Goal: Find specific page/section: Find specific page/section

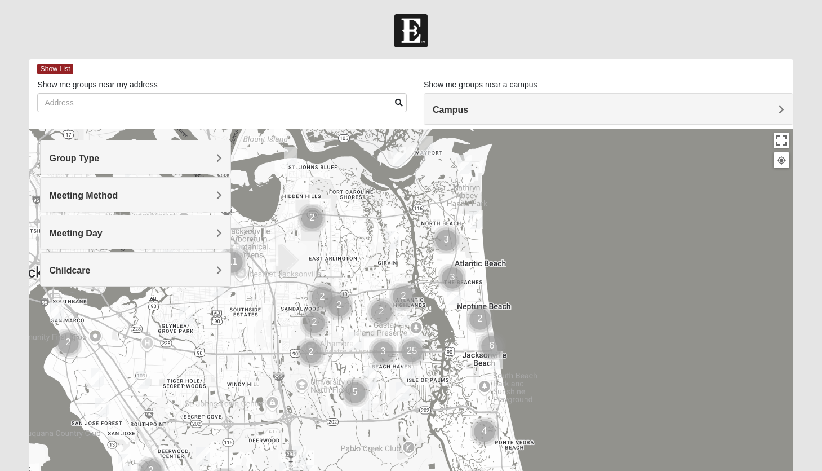
click at [775, 105] on h4 "Campus" at bounding box center [609, 109] width 352 height 11
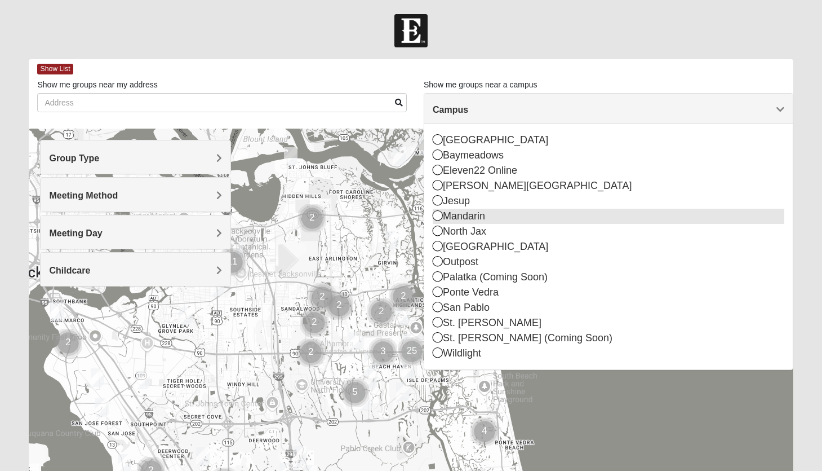
click at [438, 219] on icon at bounding box center [438, 215] width 10 height 10
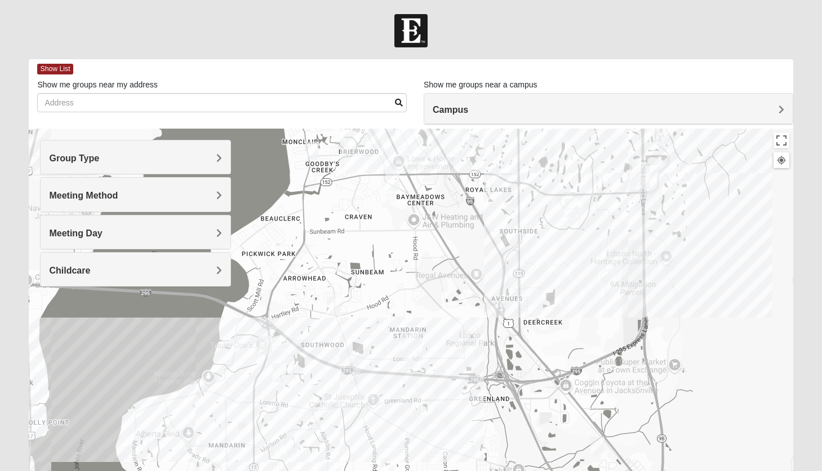
click at [208, 160] on h4 "Group Type" at bounding box center [135, 158] width 173 height 11
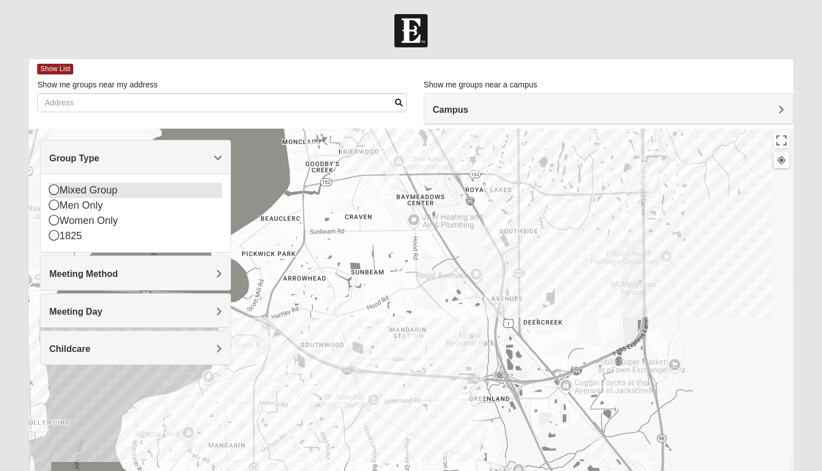
click at [72, 189] on div "Mixed Group" at bounding box center [135, 190] width 173 height 15
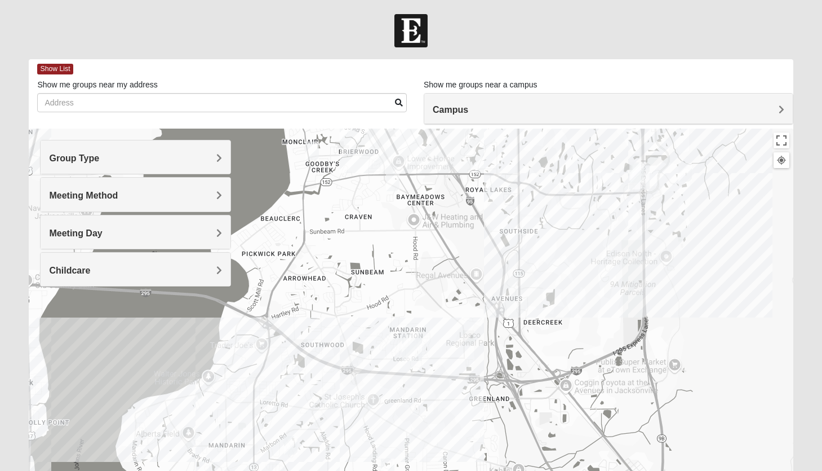
click at [103, 198] on span "Meeting Method" at bounding box center [83, 195] width 69 height 10
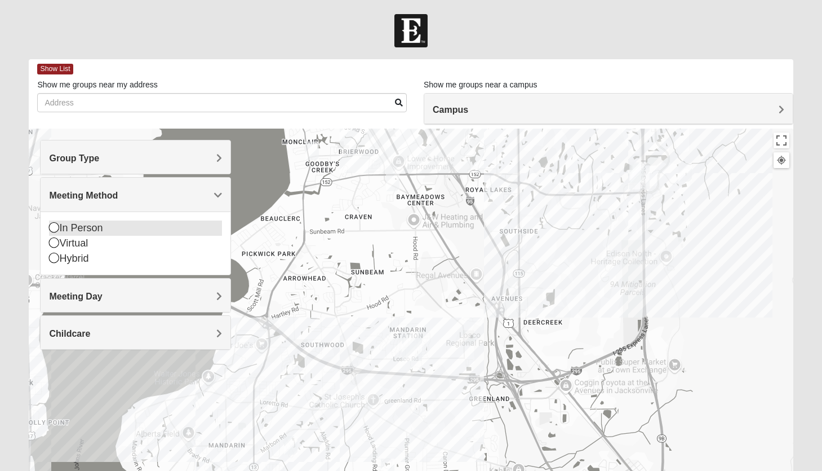
click at [86, 226] on div "In Person" at bounding box center [135, 227] width 173 height 15
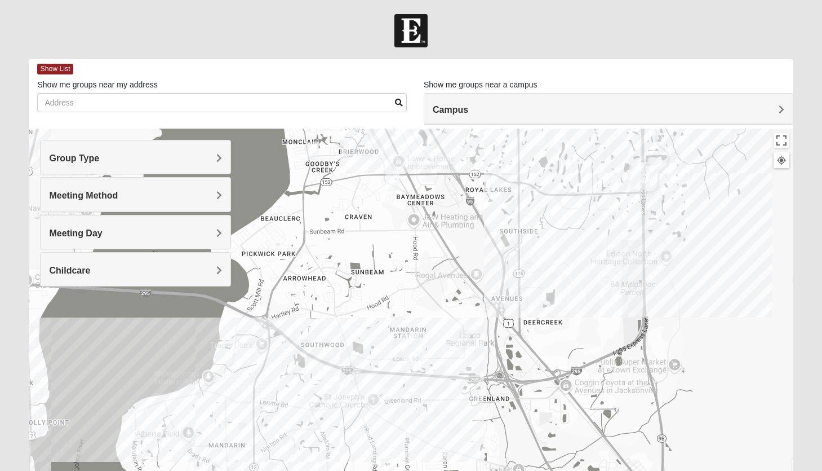
click at [122, 268] on h4 "Childcare" at bounding box center [135, 270] width 173 height 11
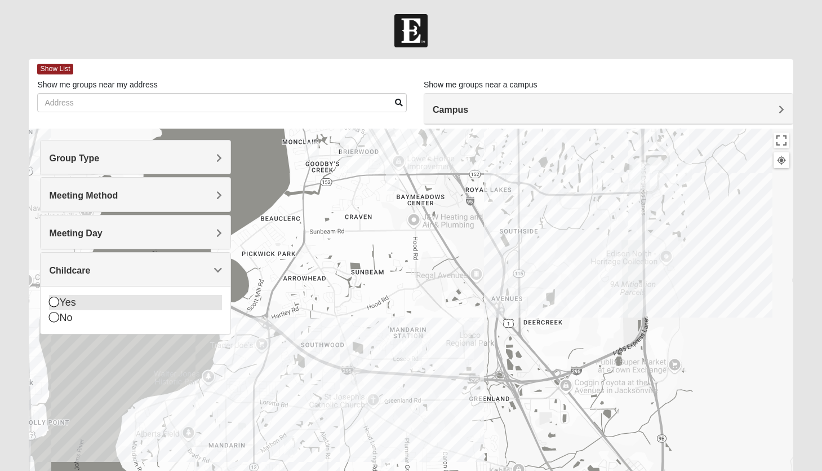
click at [65, 300] on div "Yes" at bounding box center [135, 302] width 173 height 15
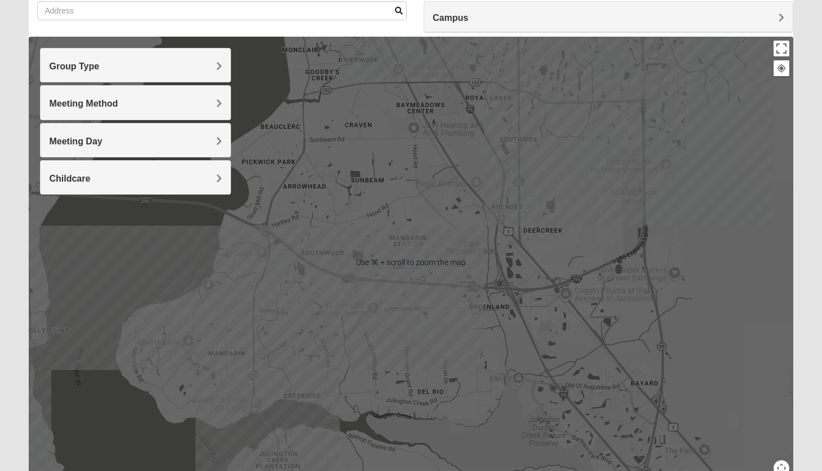
scroll to position [95, 0]
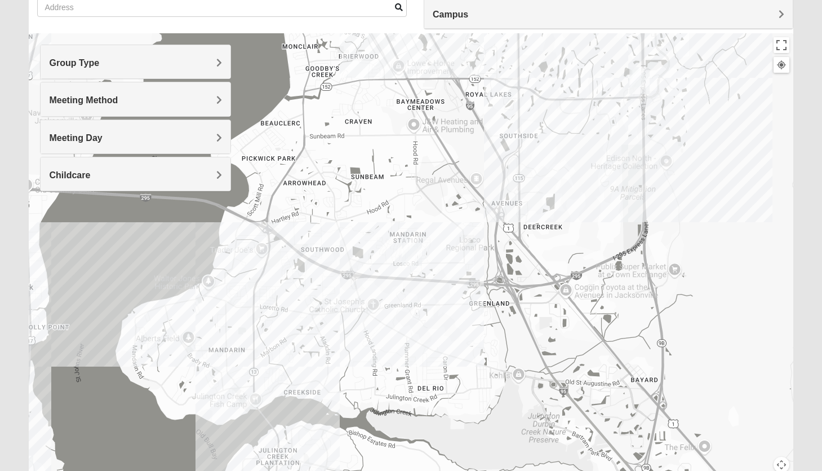
click at [753, 171] on div at bounding box center [411, 258] width 764 height 451
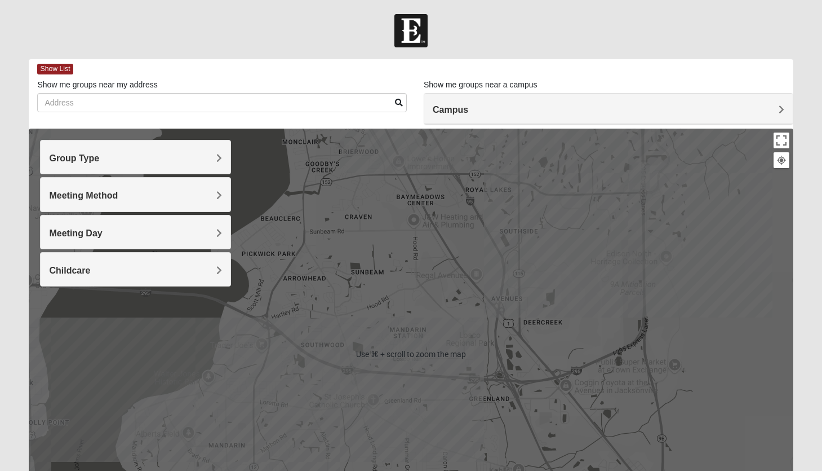
scroll to position [0, 0]
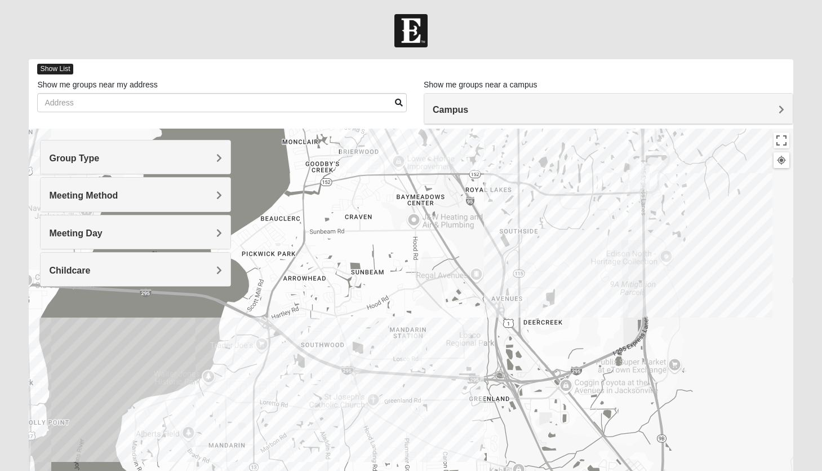
click at [55, 67] on span "Show List" at bounding box center [55, 69] width 36 height 11
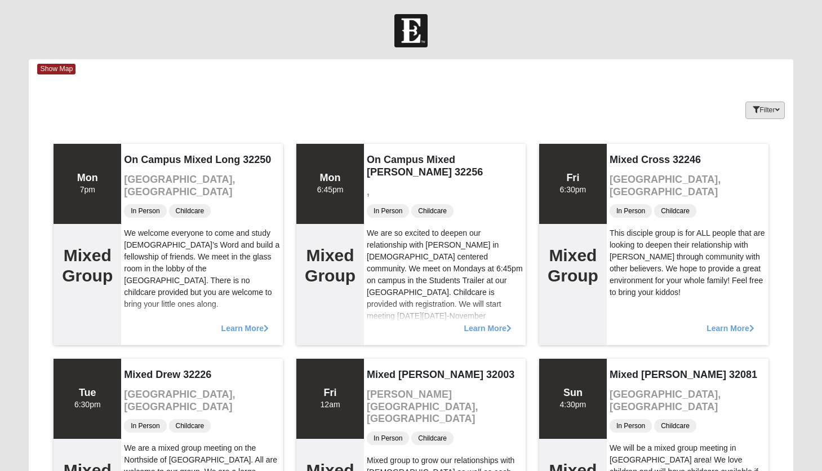
click at [757, 101] on button "Filter" at bounding box center [765, 109] width 39 height 17
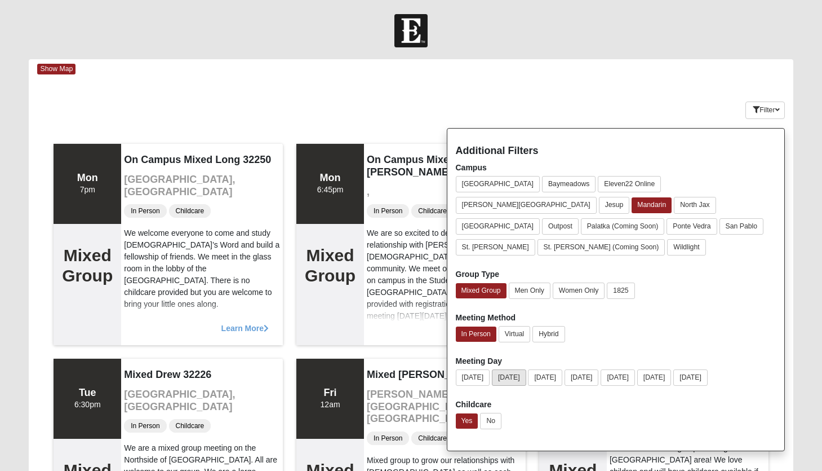
click at [511, 369] on button "[DATE]" at bounding box center [509, 377] width 34 height 16
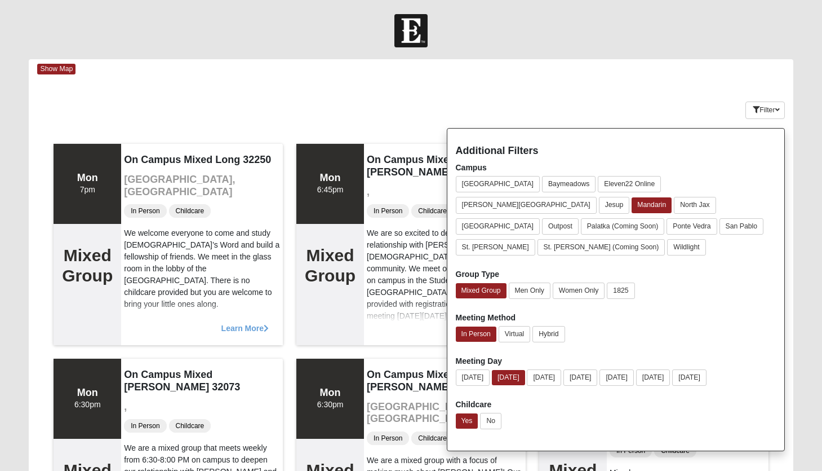
click at [655, 105] on div "Keywords Filter Additional Filters Campus Arlington Baymeadows Eleven22 Online …" at bounding box center [411, 107] width 764 height 41
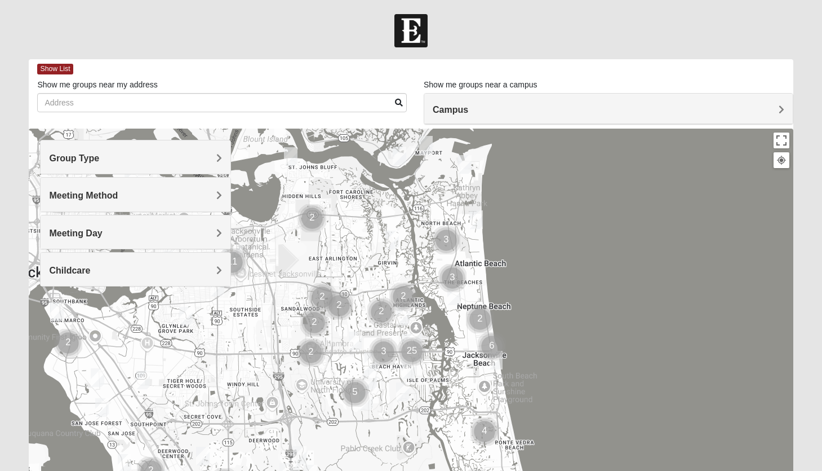
click at [212, 159] on h4 "Group Type" at bounding box center [135, 158] width 173 height 11
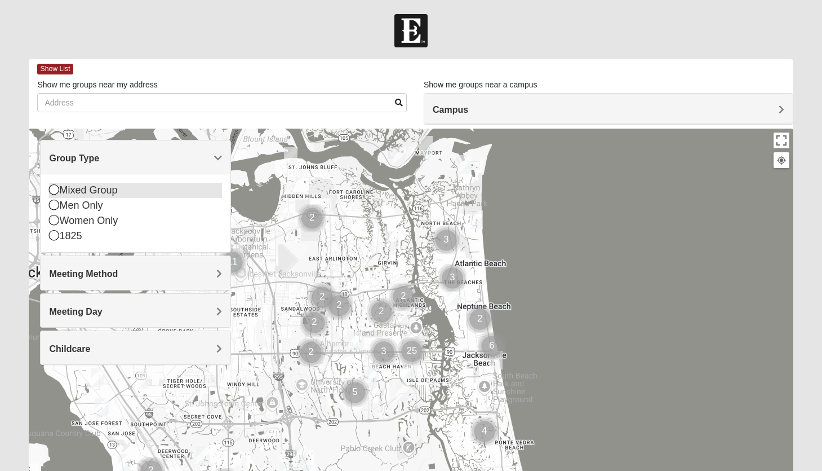
click at [114, 189] on div "Mixed Group" at bounding box center [135, 190] width 173 height 15
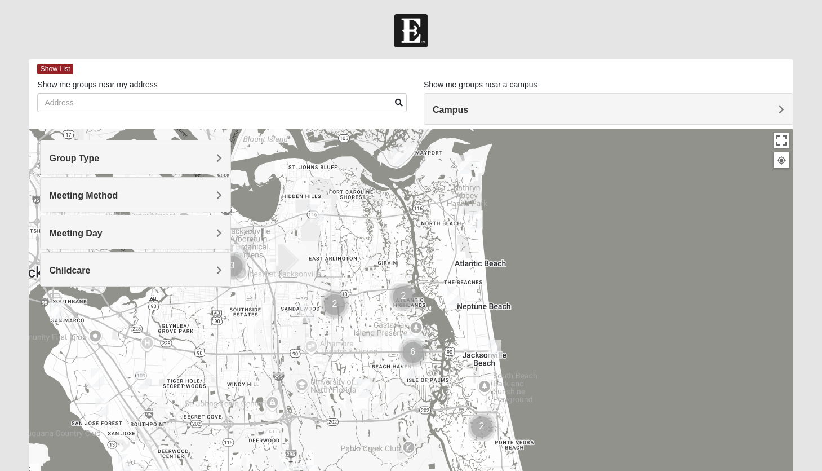
click at [108, 199] on span "Meeting Method" at bounding box center [83, 195] width 69 height 10
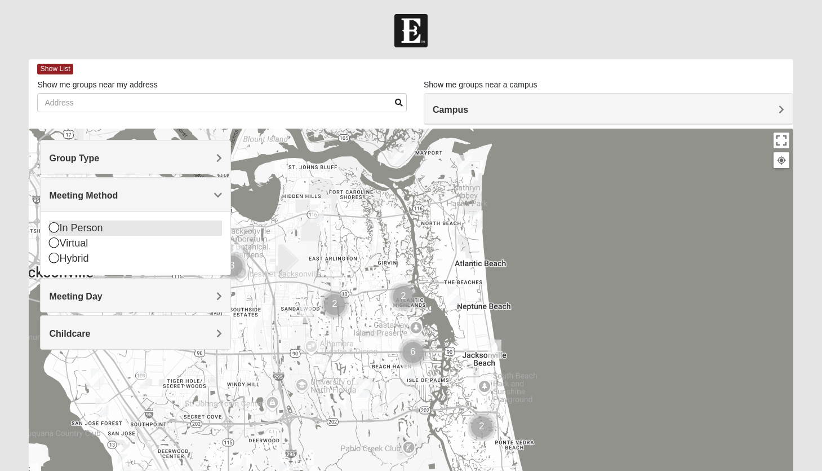
click at [95, 227] on div "In Person" at bounding box center [135, 227] width 173 height 15
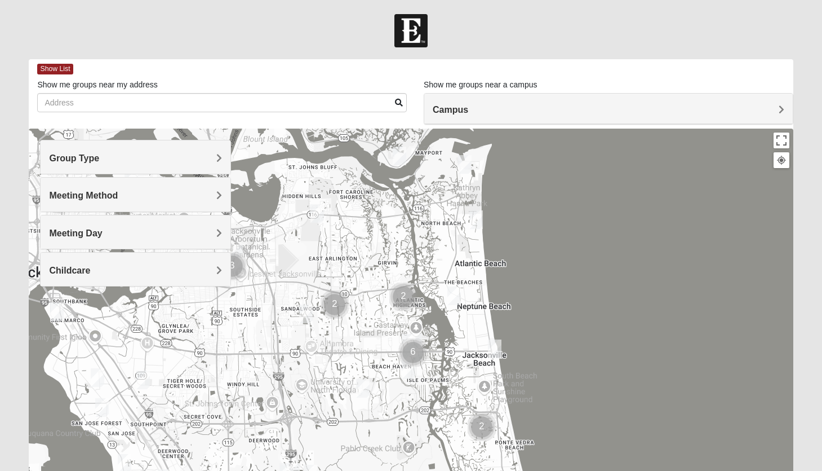
click at [95, 237] on span "Meeting Day" at bounding box center [75, 233] width 53 height 10
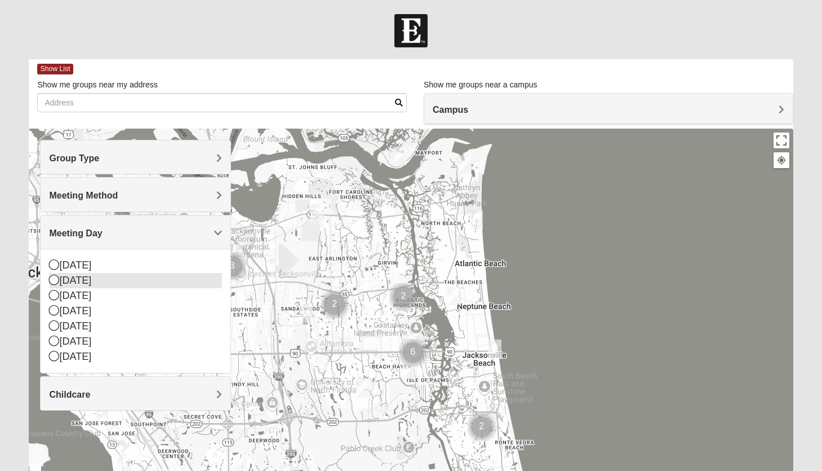
click at [81, 282] on div "[DATE]" at bounding box center [135, 280] width 173 height 15
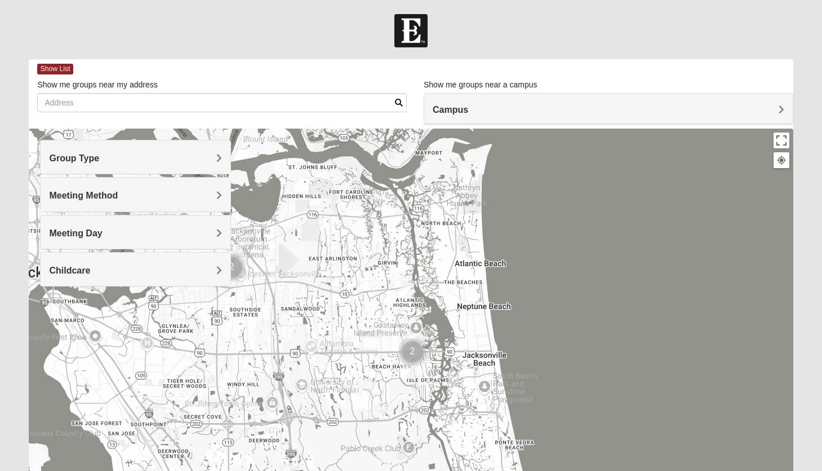
click at [82, 272] on span "Childcare" at bounding box center [69, 270] width 41 height 10
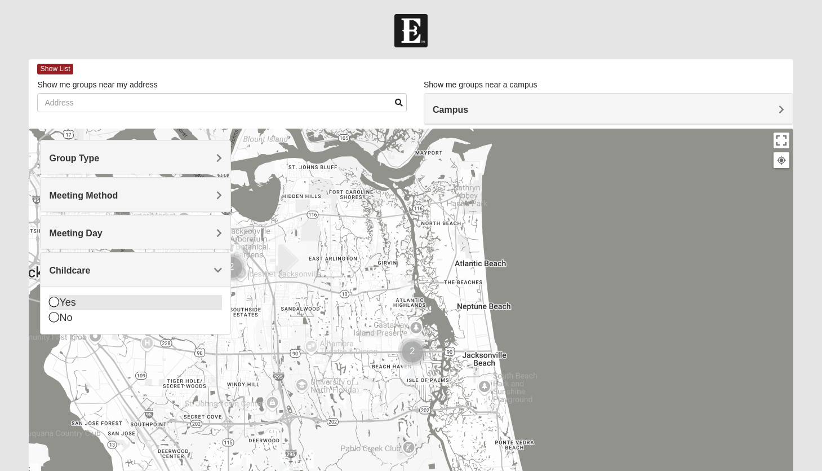
click at [66, 304] on div "Yes" at bounding box center [135, 302] width 173 height 15
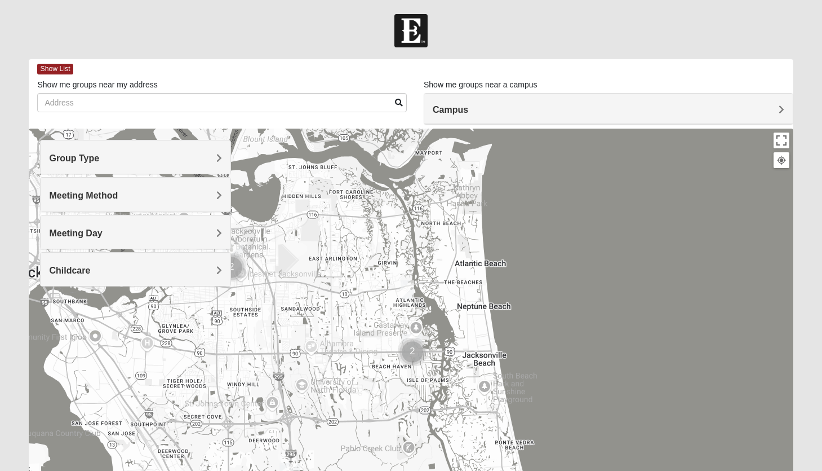
click at [412, 350] on img "Cluster of 2 groups" at bounding box center [412, 352] width 28 height 28
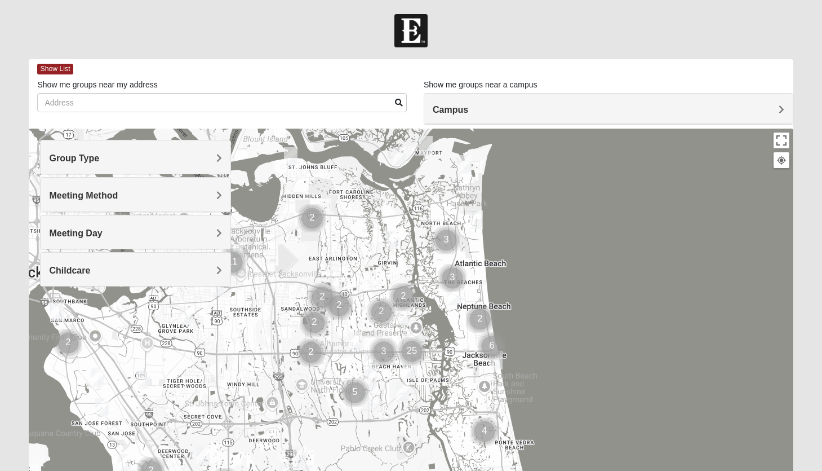
click at [215, 158] on h4 "Group Type" at bounding box center [135, 158] width 173 height 11
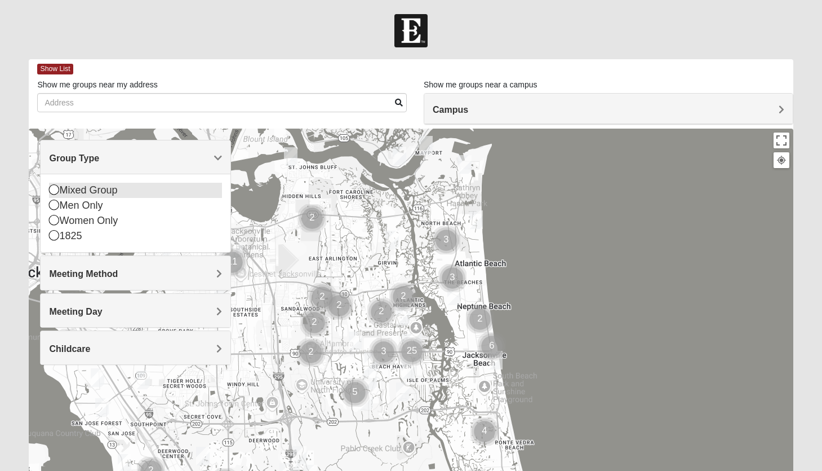
click at [107, 194] on div "Mixed Group" at bounding box center [135, 190] width 173 height 15
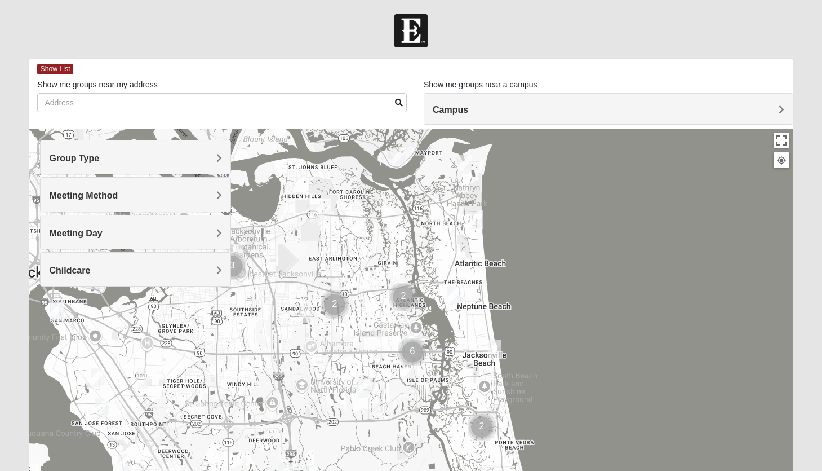
click at [101, 202] on div "Meeting Method" at bounding box center [136, 194] width 190 height 33
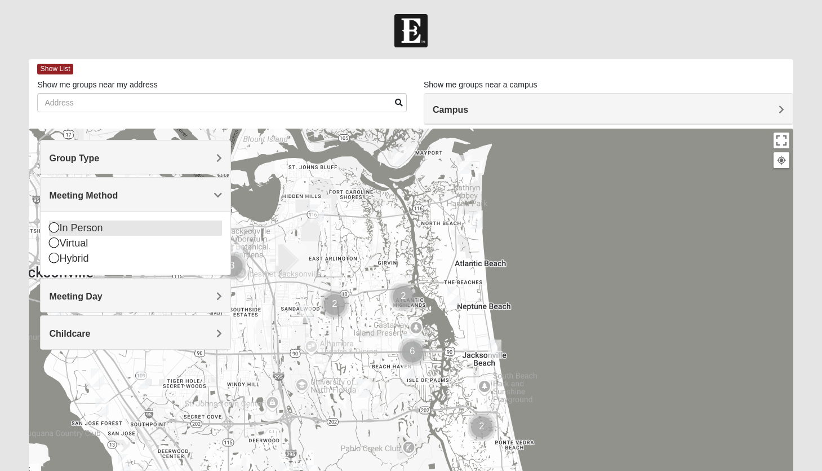
click at [89, 233] on div "In Person" at bounding box center [135, 227] width 173 height 15
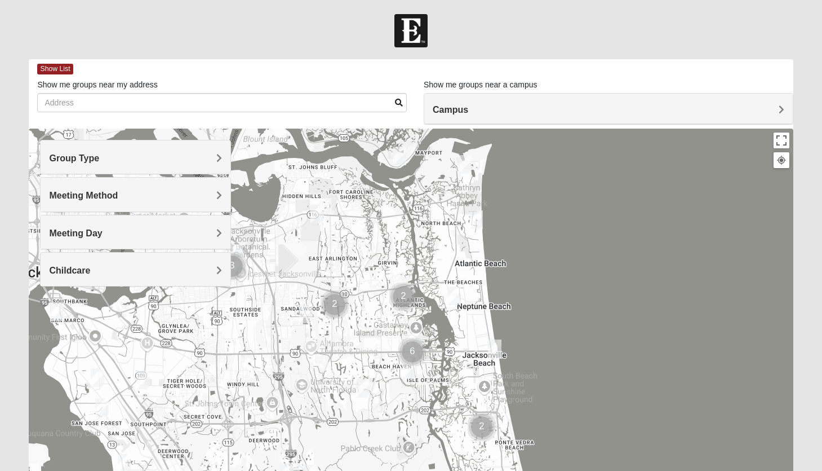
click at [85, 234] on span "Meeting Day" at bounding box center [75, 233] width 53 height 10
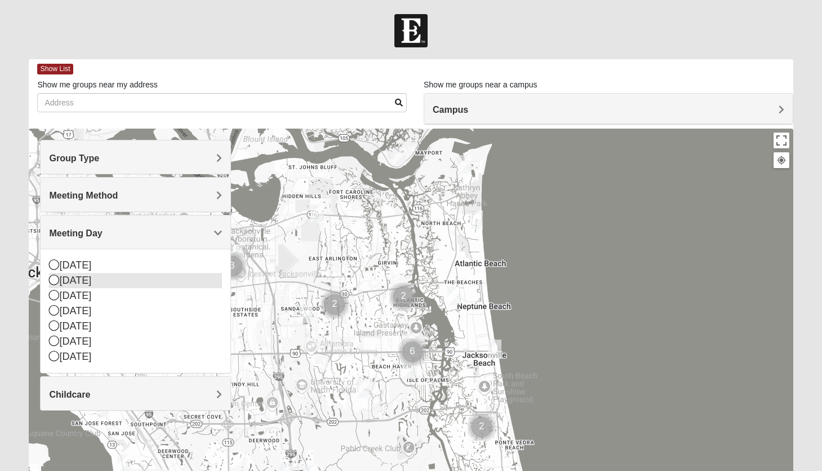
click at [81, 282] on div "[DATE]" at bounding box center [135, 280] width 173 height 15
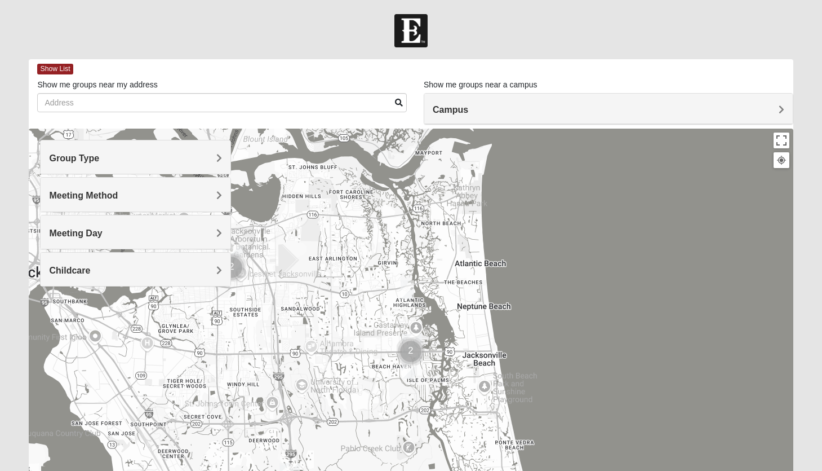
click at [125, 269] on h4 "Childcare" at bounding box center [135, 270] width 173 height 11
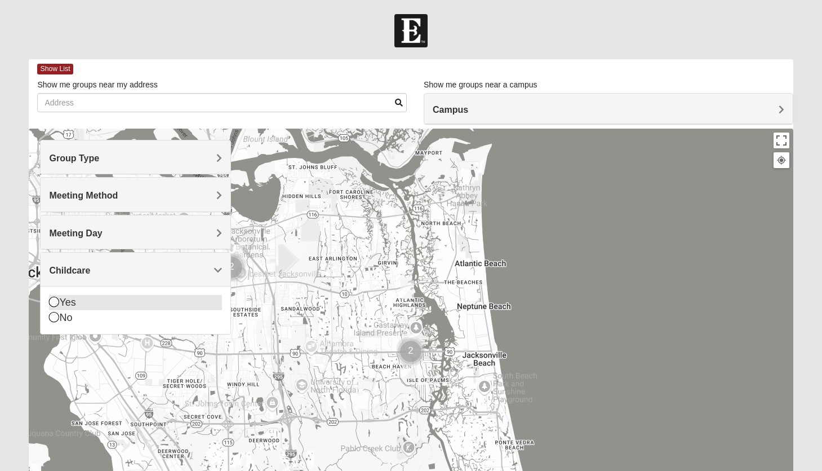
click at [73, 300] on div "Yes" at bounding box center [135, 302] width 173 height 15
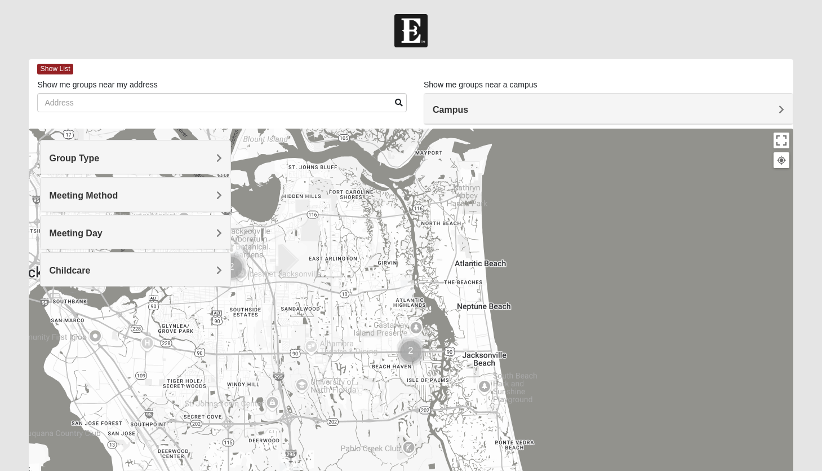
click at [774, 105] on h4 "Campus" at bounding box center [609, 109] width 352 height 11
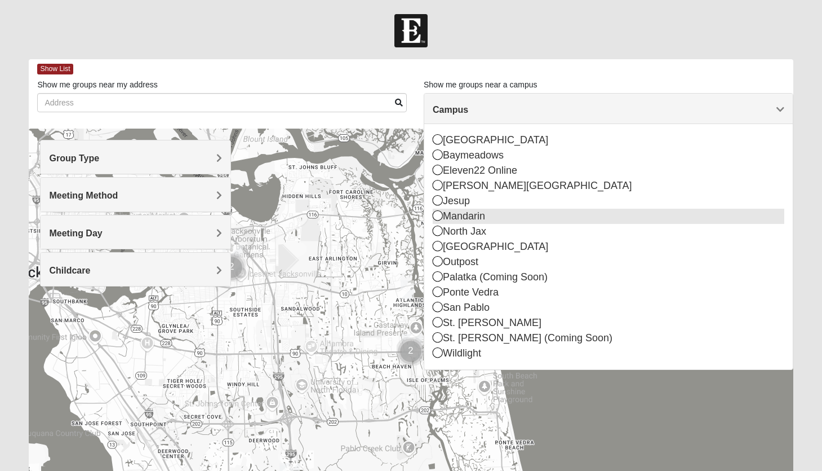
click at [440, 214] on icon at bounding box center [438, 215] width 10 height 10
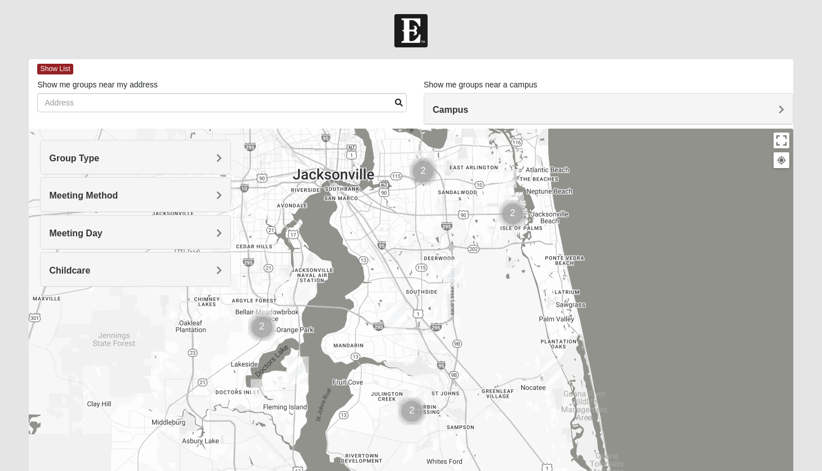
drag, startPoint x: 611, startPoint y: 207, endPoint x: 364, endPoint y: 248, distance: 250.1
click at [364, 248] on div at bounding box center [411, 353] width 764 height 451
click at [47, 68] on span "Show List" at bounding box center [55, 69] width 36 height 11
